Goal: Task Accomplishment & Management: Use online tool/utility

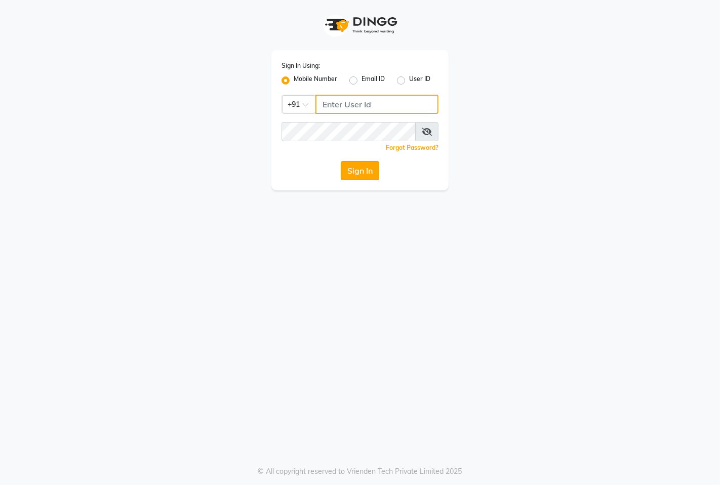
type input "9146515199"
click at [343, 170] on button "Sign In" at bounding box center [360, 170] width 38 height 19
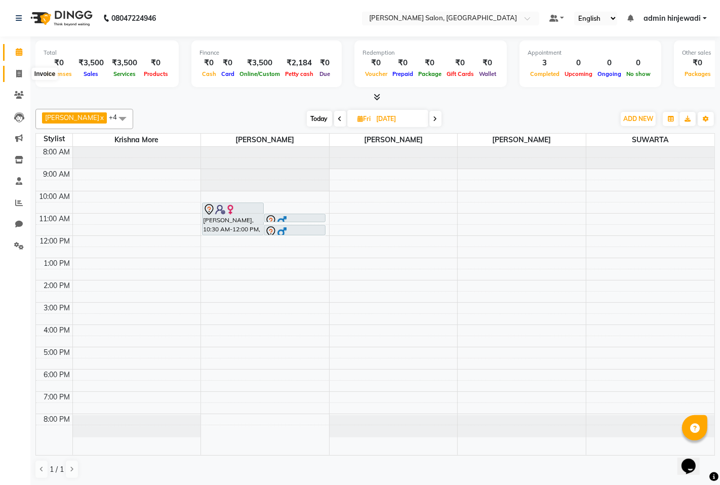
click at [22, 76] on span at bounding box center [19, 74] width 18 height 12
select select "7331"
select select "service"
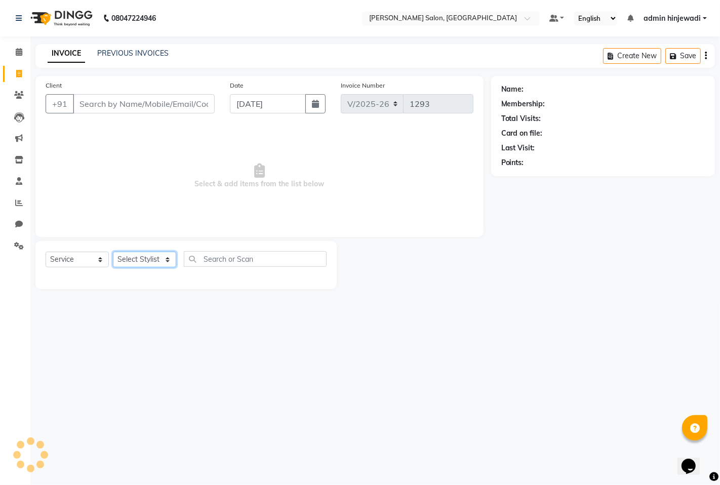
click at [128, 263] on select "Select Stylist" at bounding box center [144, 260] width 63 height 16
select select "63569"
click at [113, 252] on select "Select Stylist admin hinjewadi [PERSON_NAME] krishna more [PERSON_NAME] rishi […" at bounding box center [146, 260] width 67 height 16
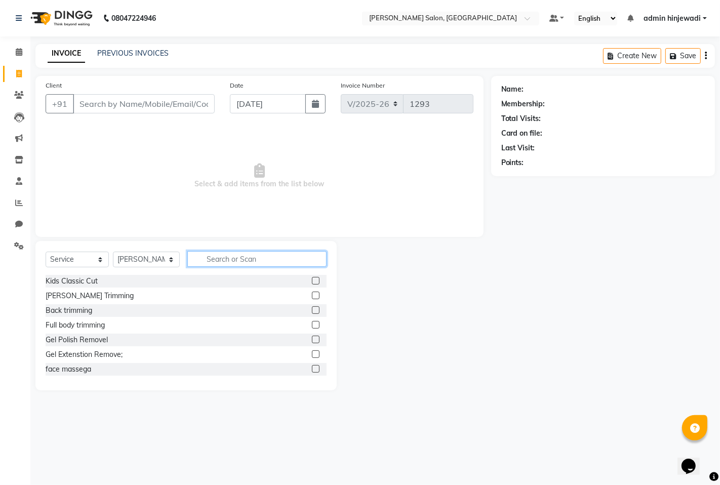
click at [231, 257] on input "text" at bounding box center [256, 259] width 139 height 16
type input "LORE"
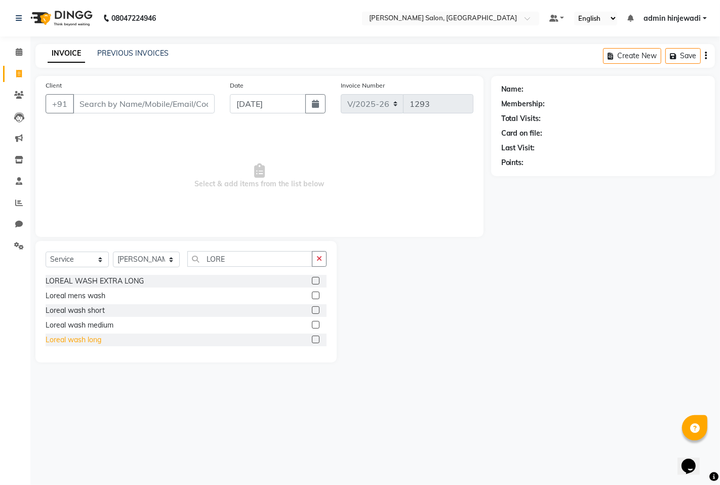
click at [71, 342] on div "Loreal wash long" at bounding box center [74, 340] width 56 height 11
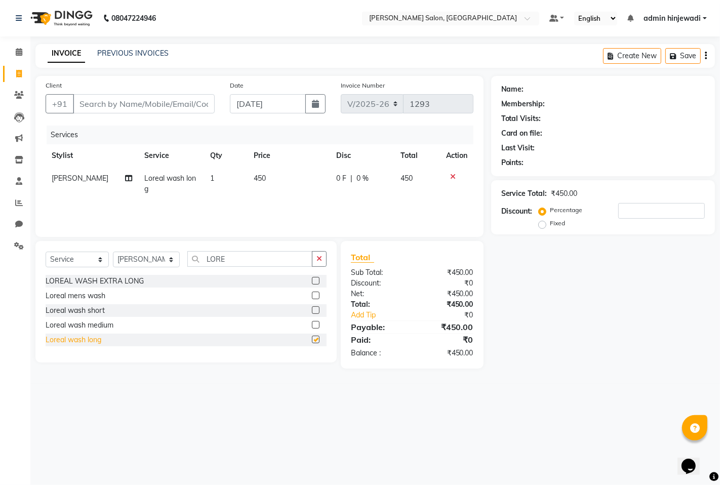
checkbox input "false"
click at [265, 259] on input "LORE" at bounding box center [249, 259] width 125 height 16
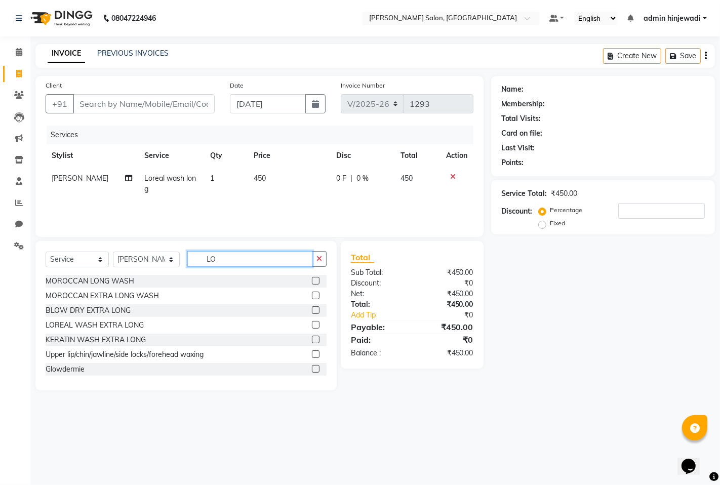
type input "L"
type input "N"
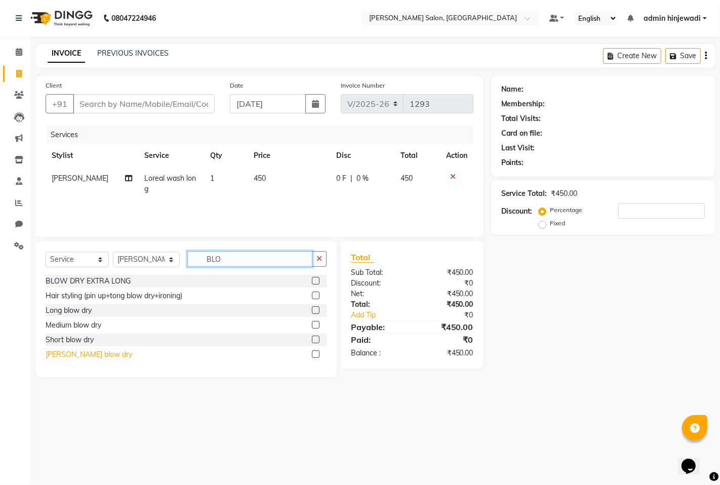
type input "BLO"
click at [71, 357] on div "[PERSON_NAME] blow dry" at bounding box center [89, 354] width 87 height 11
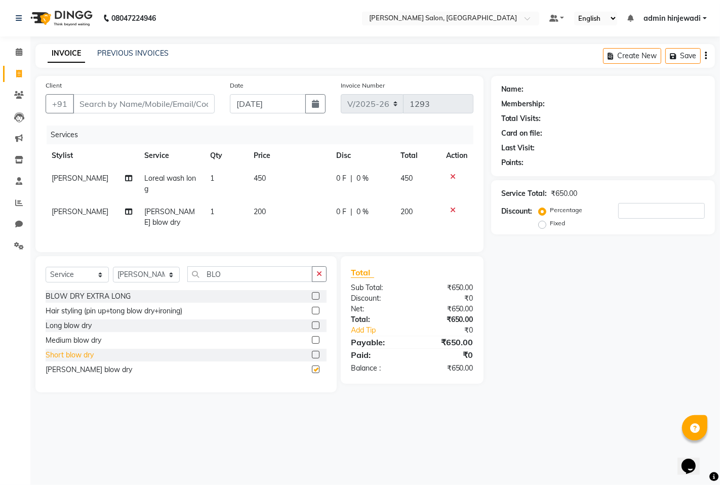
checkbox input "false"
click at [451, 210] on icon at bounding box center [453, 209] width 6 height 7
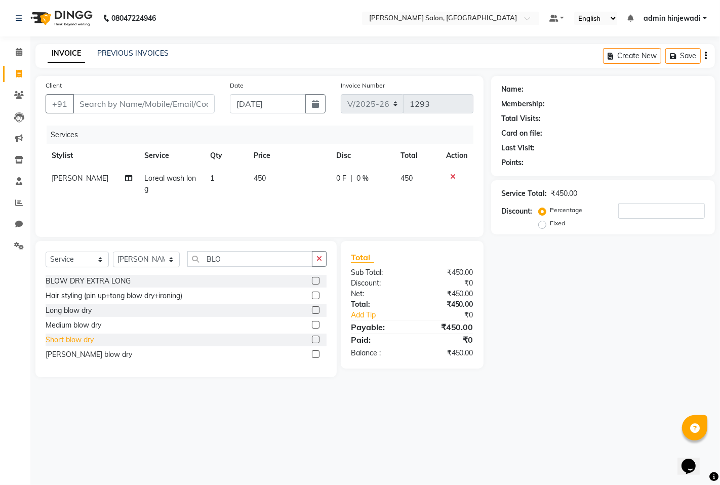
click at [92, 337] on div "Short blow dry" at bounding box center [70, 340] width 48 height 11
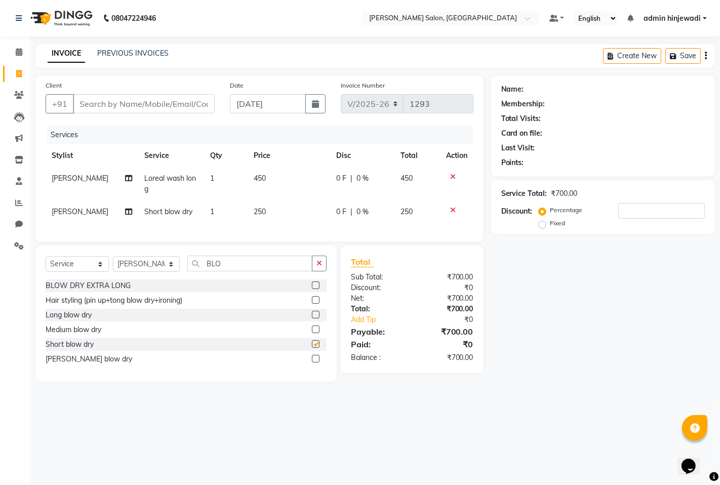
checkbox input "false"
click at [454, 210] on div at bounding box center [456, 209] width 21 height 7
click at [453, 210] on icon at bounding box center [453, 209] width 6 height 7
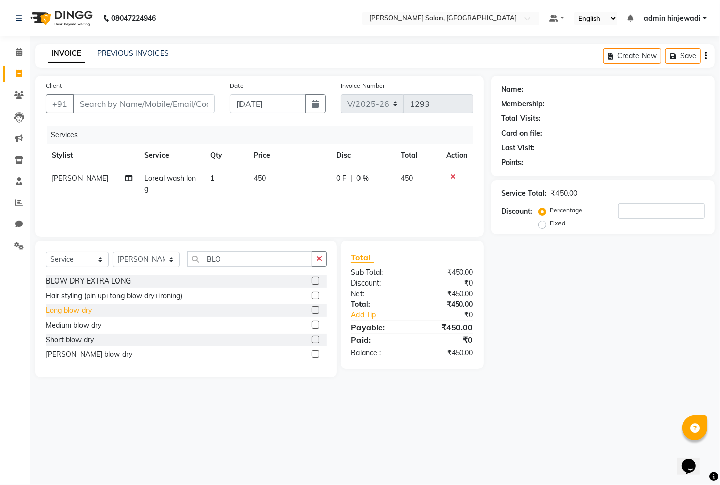
click at [90, 313] on div "Long blow dry" at bounding box center [69, 310] width 46 height 11
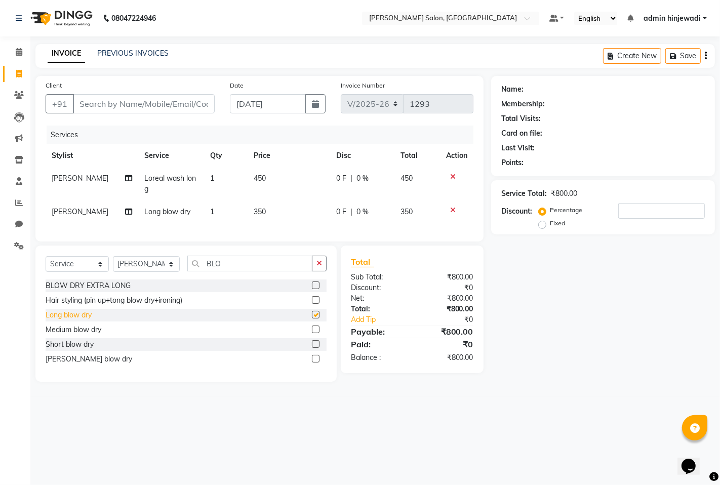
checkbox input "false"
click at [325, 270] on button "button" at bounding box center [319, 264] width 15 height 16
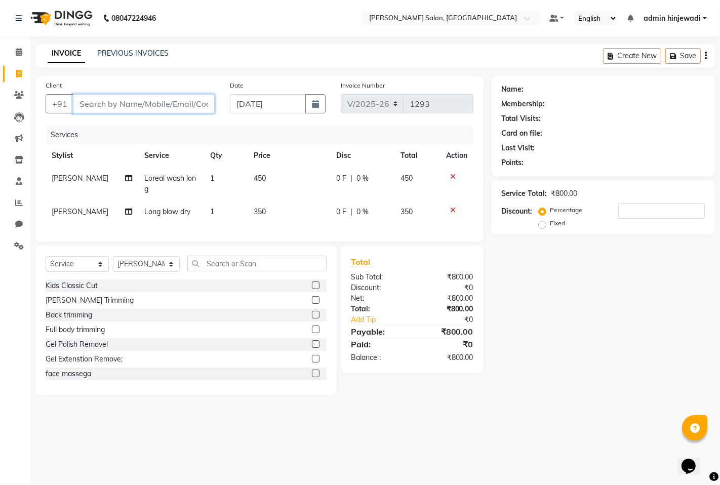
click at [191, 103] on input "Client" at bounding box center [144, 103] width 142 height 19
type input "9"
type input "0"
type input "9558728562"
click at [195, 103] on span "Add Client" at bounding box center [189, 104] width 40 height 10
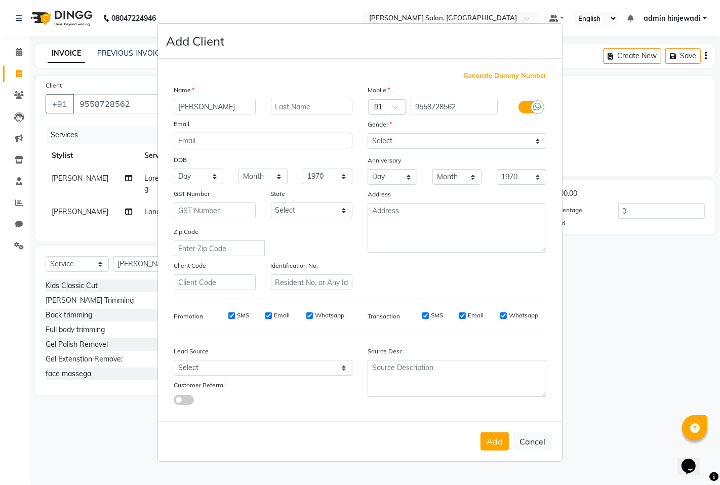
type input "[PERSON_NAME]"
click at [407, 138] on select "Select [DEMOGRAPHIC_DATA] [DEMOGRAPHIC_DATA] Other Prefer Not To Say" at bounding box center [456, 141] width 179 height 16
select select "[DEMOGRAPHIC_DATA]"
click at [367, 133] on select "Select [DEMOGRAPHIC_DATA] [DEMOGRAPHIC_DATA] Other Prefer Not To Say" at bounding box center [456, 141] width 179 height 16
click at [498, 446] on button "Add" at bounding box center [494, 441] width 28 height 18
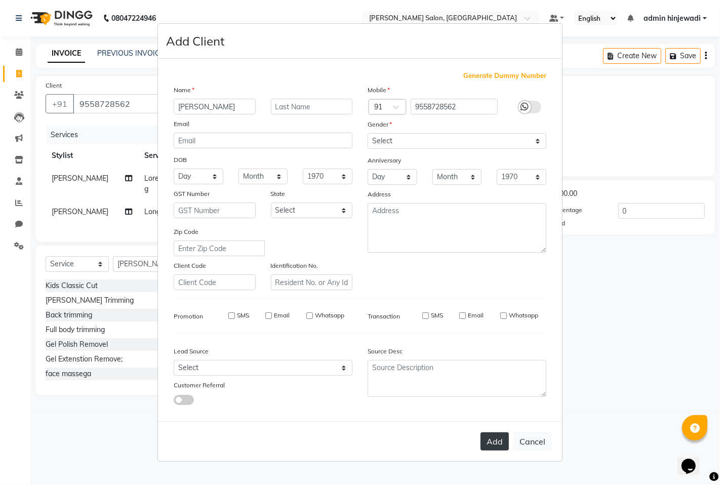
select select
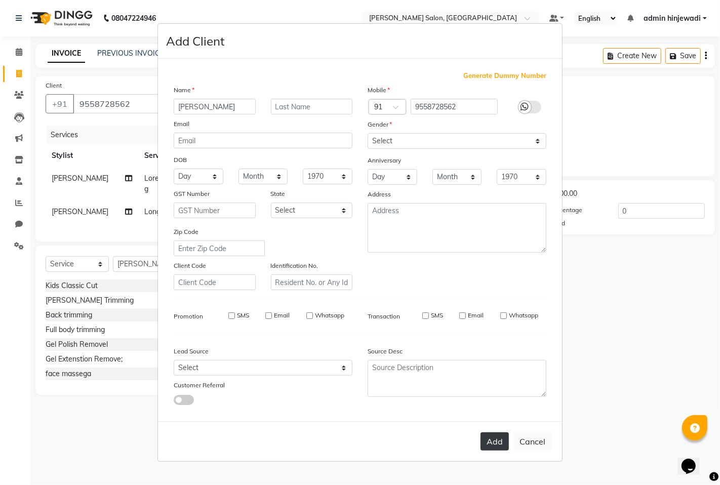
select select
checkbox input "false"
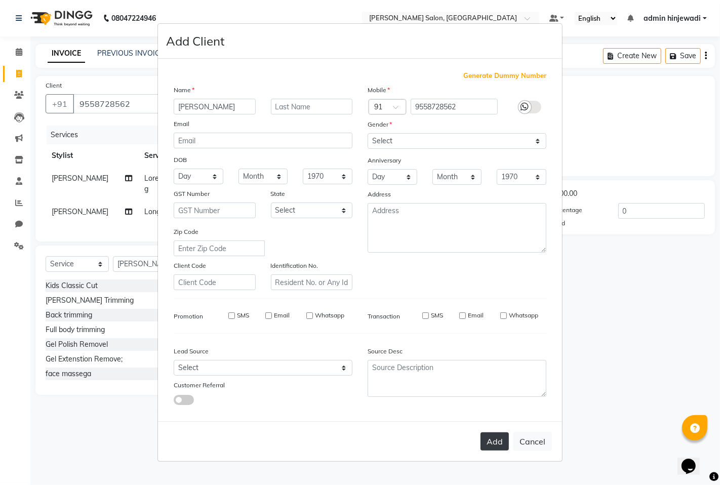
checkbox input "false"
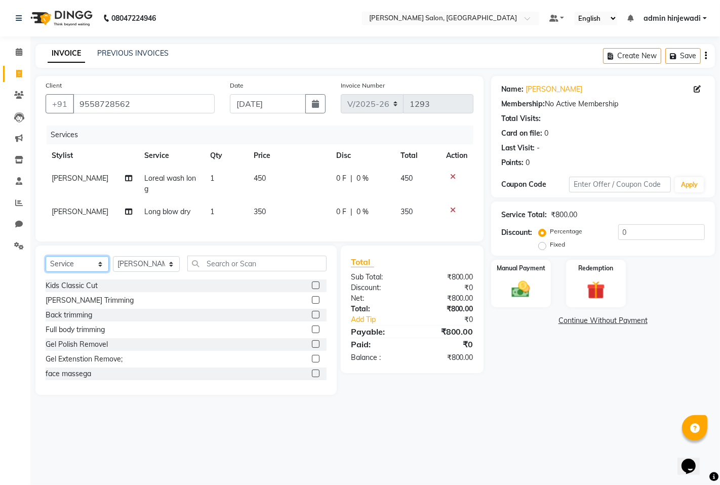
drag, startPoint x: 97, startPoint y: 269, endPoint x: 88, endPoint y: 277, distance: 12.5
click at [97, 269] on select "Select Service Product Membership Package Voucher Prepaid Gift Card" at bounding box center [77, 264] width 63 height 16
click at [46, 265] on select "Select Service Product Membership Package Voucher Prepaid Gift Card" at bounding box center [77, 264] width 63 height 16
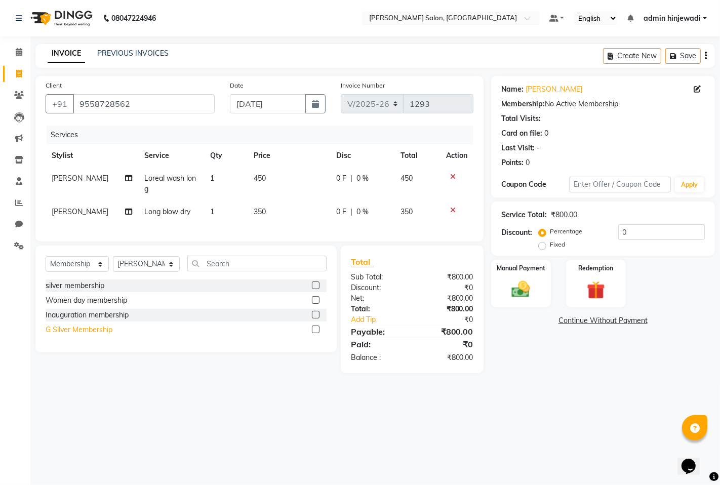
click at [106, 335] on div "G Silver Membership" at bounding box center [79, 329] width 67 height 11
select select "select"
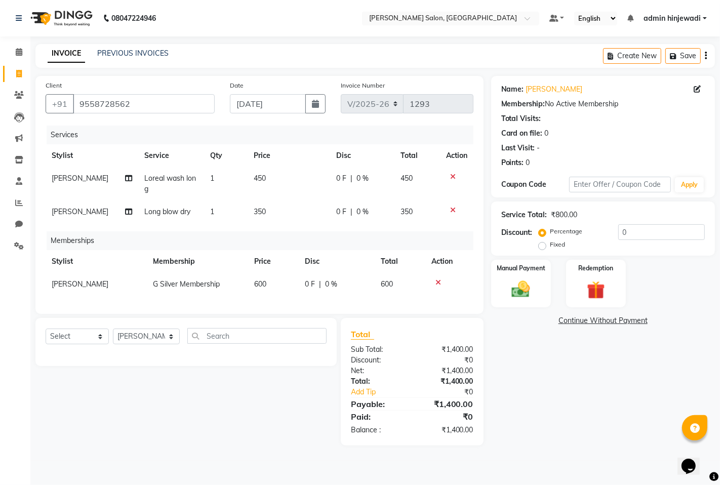
click at [439, 281] on icon at bounding box center [438, 282] width 6 height 7
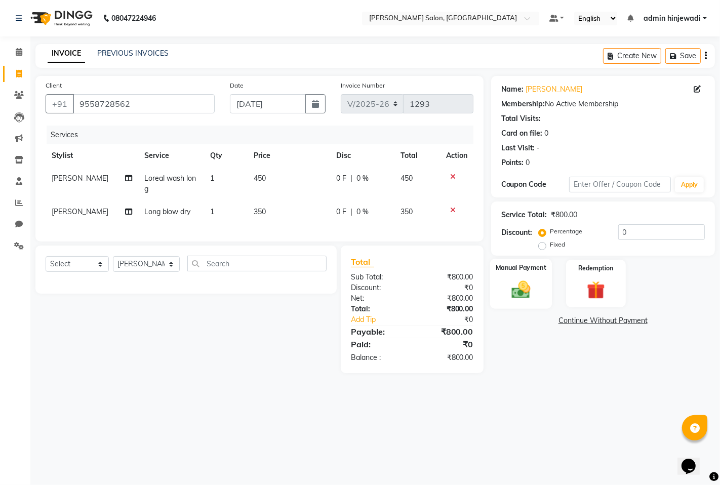
click at [509, 296] on img at bounding box center [520, 289] width 31 height 22
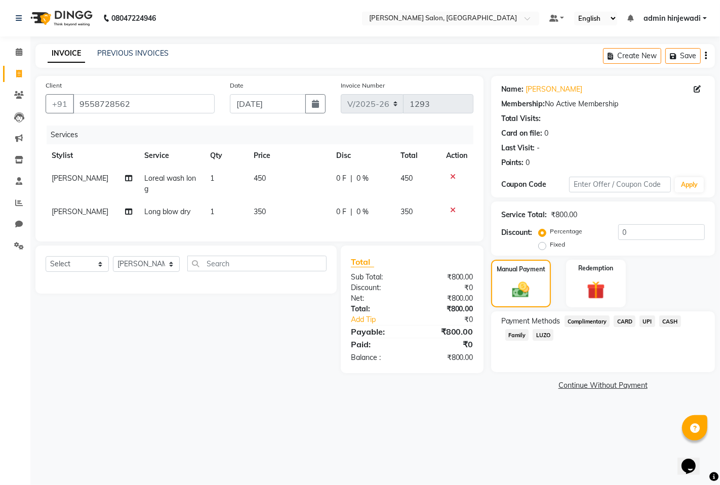
click at [645, 320] on span "UPI" at bounding box center [647, 321] width 16 height 12
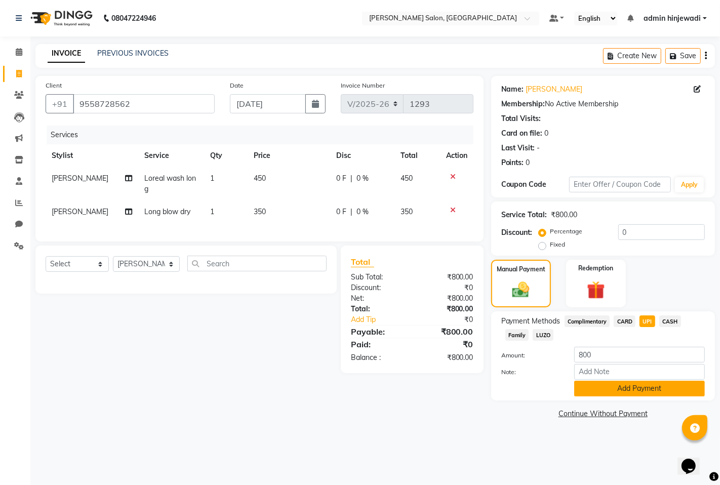
click at [646, 392] on button "Add Payment" at bounding box center [639, 389] width 131 height 16
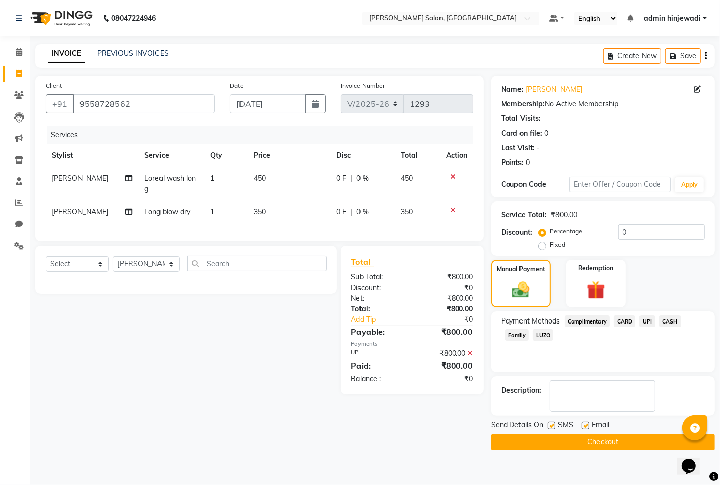
click at [572, 443] on button "Checkout" at bounding box center [603, 442] width 224 height 16
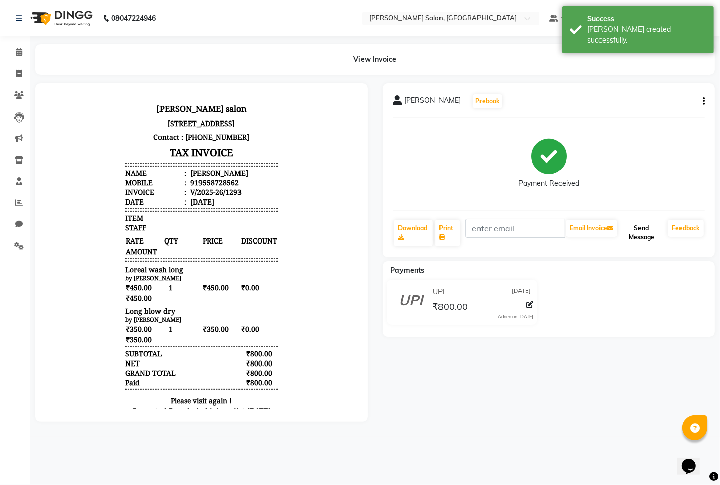
drag, startPoint x: 633, startPoint y: 226, endPoint x: 633, endPoint y: 231, distance: 5.6
click at [633, 226] on button "Send Message" at bounding box center [641, 233] width 45 height 26
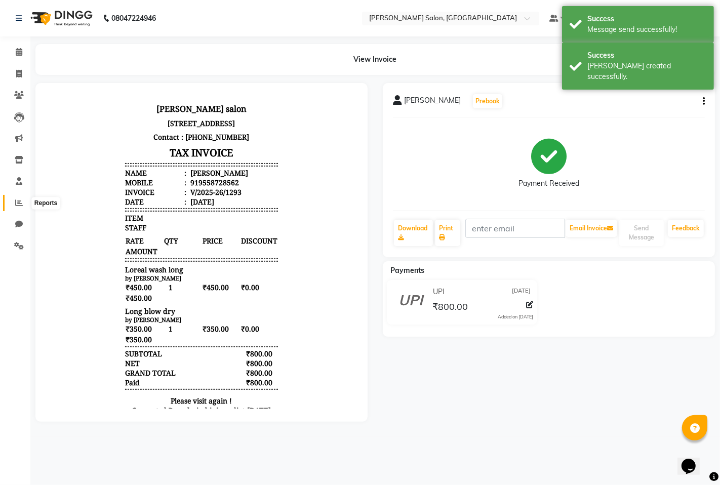
click at [23, 208] on span at bounding box center [19, 203] width 18 height 12
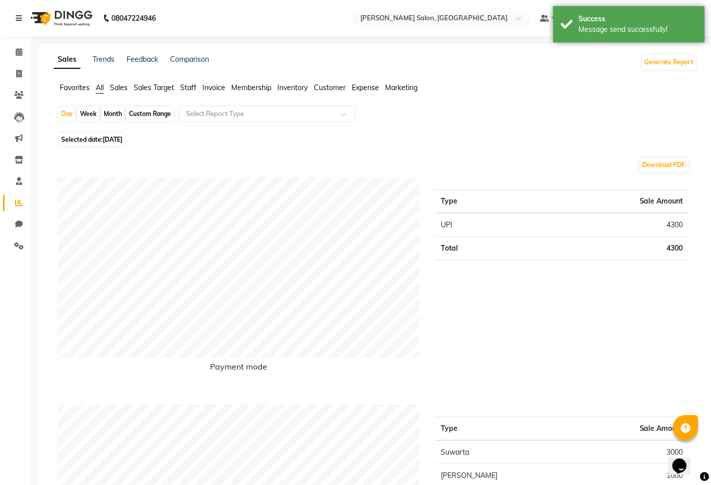
click at [116, 114] on div "Month" at bounding box center [112, 114] width 23 height 14
select select "9"
select select "2025"
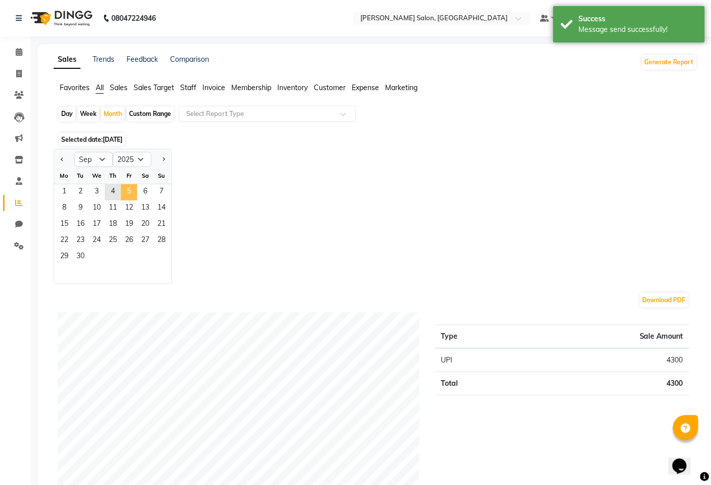
click at [125, 196] on span "5" at bounding box center [129, 192] width 16 height 16
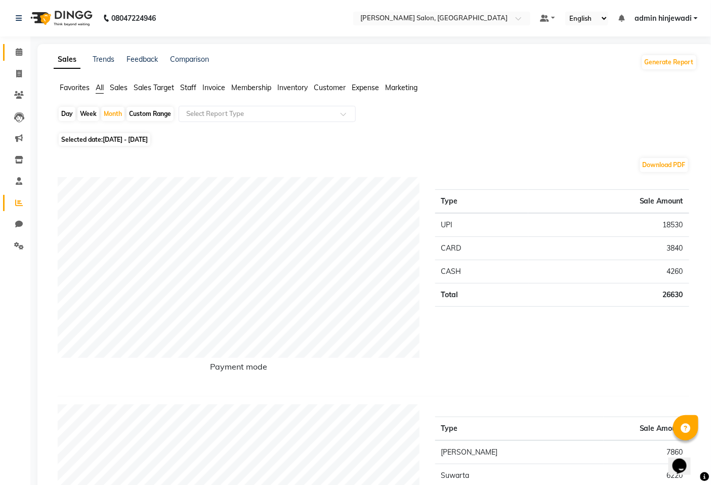
click at [4, 55] on link "Calendar" at bounding box center [15, 52] width 24 height 17
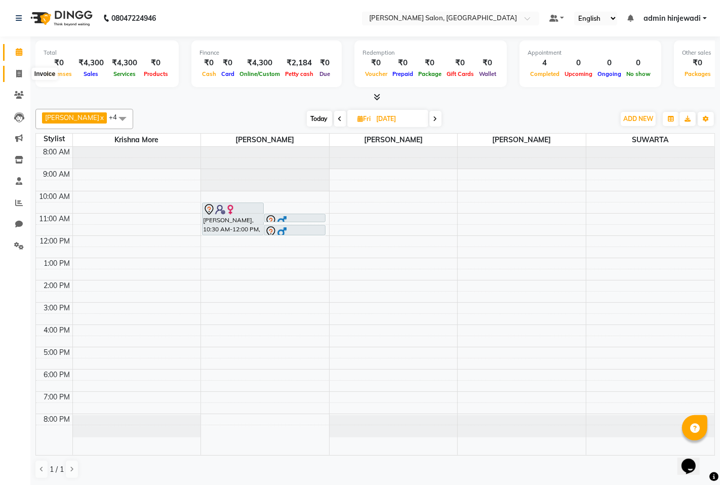
click at [14, 74] on span at bounding box center [19, 74] width 18 height 12
select select "service"
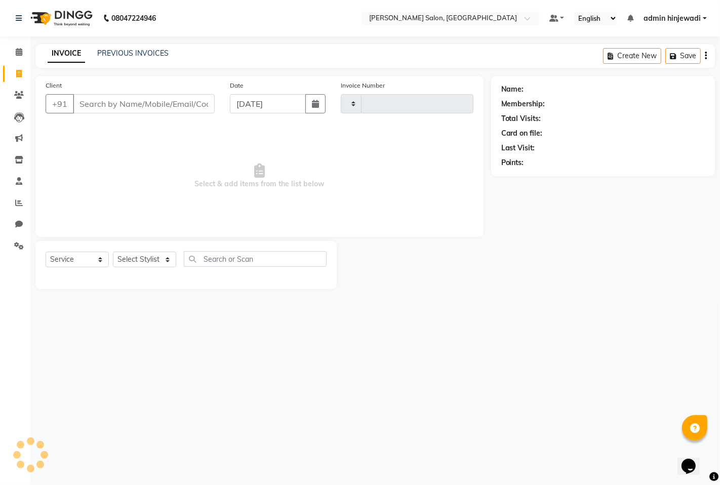
type input "1294"
select select "7331"
type input "\"
